Goal: Find specific page/section: Find specific page/section

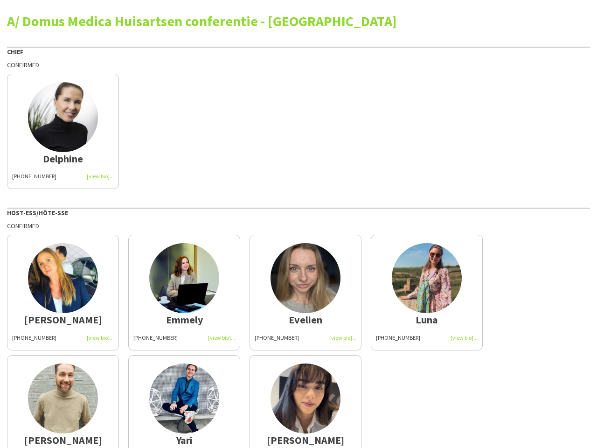
click at [299, 224] on div "Confirmed" at bounding box center [298, 226] width 583 height 8
click at [63, 131] on img at bounding box center [63, 117] width 70 height 70
click at [63, 292] on img at bounding box center [63, 278] width 70 height 70
click at [184, 292] on img at bounding box center [184, 278] width 70 height 70
click at [306, 292] on img at bounding box center [306, 278] width 70 height 70
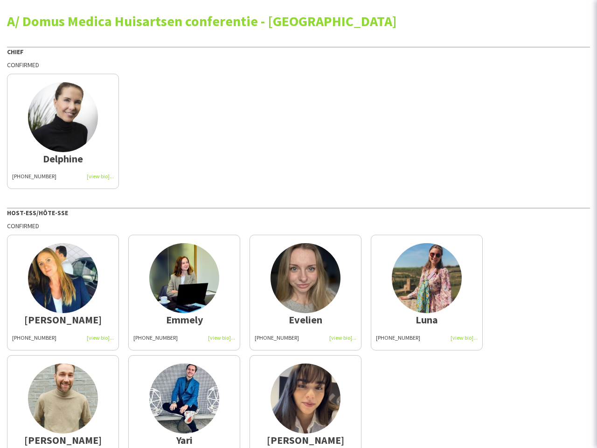
click at [427, 292] on img at bounding box center [427, 278] width 70 height 70
click at [63, 401] on img at bounding box center [63, 398] width 70 height 70
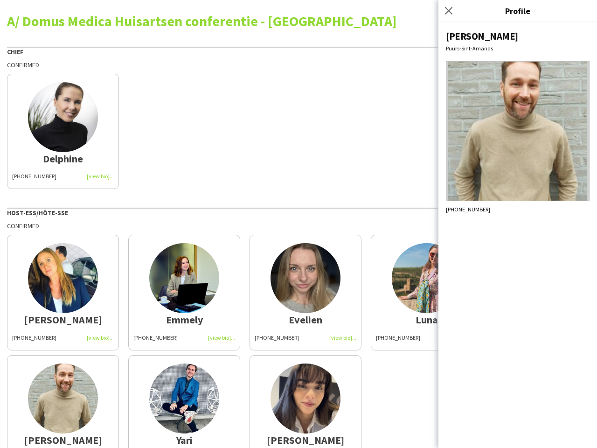
click at [184, 401] on img at bounding box center [184, 398] width 70 height 70
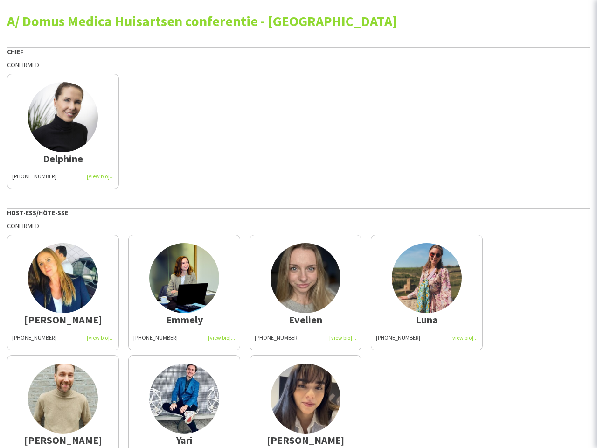
click at [306, 401] on img at bounding box center [306, 398] width 70 height 70
